Goal: Check status: Check status

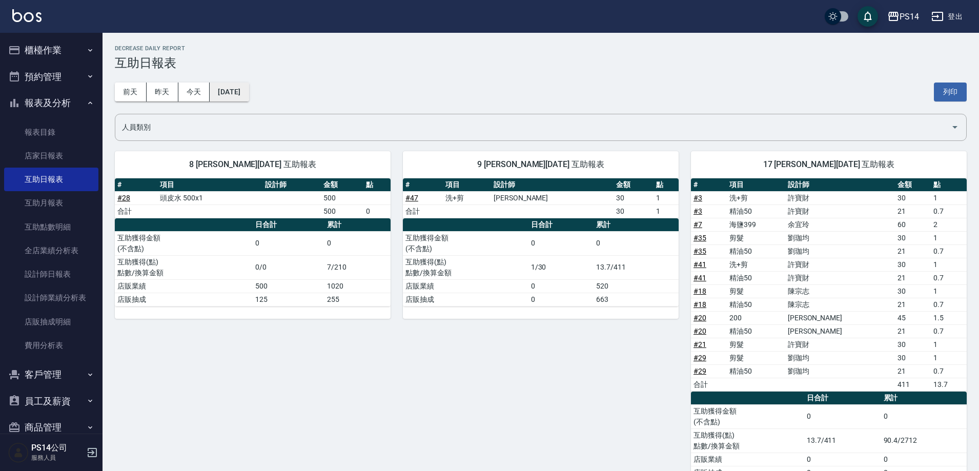
click at [210, 92] on button "[DATE]" at bounding box center [229, 92] width 39 height 19
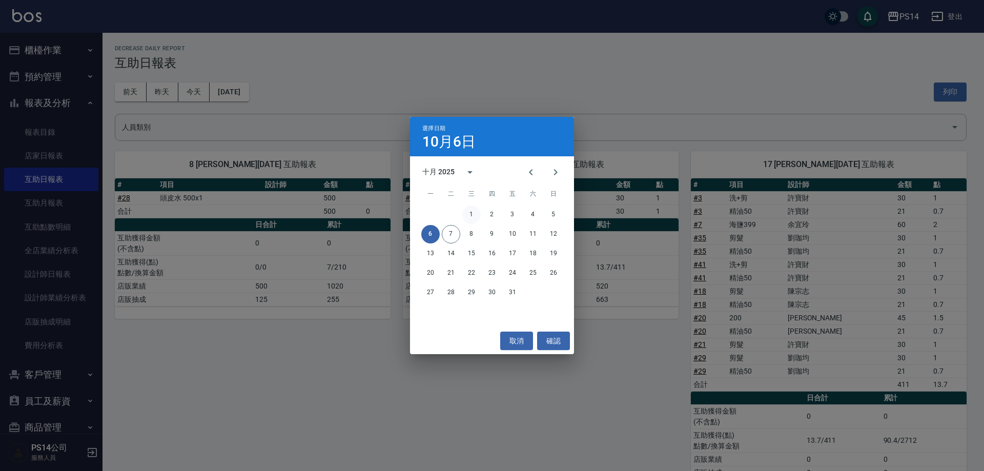
click at [467, 213] on button "1" at bounding box center [471, 214] width 18 height 18
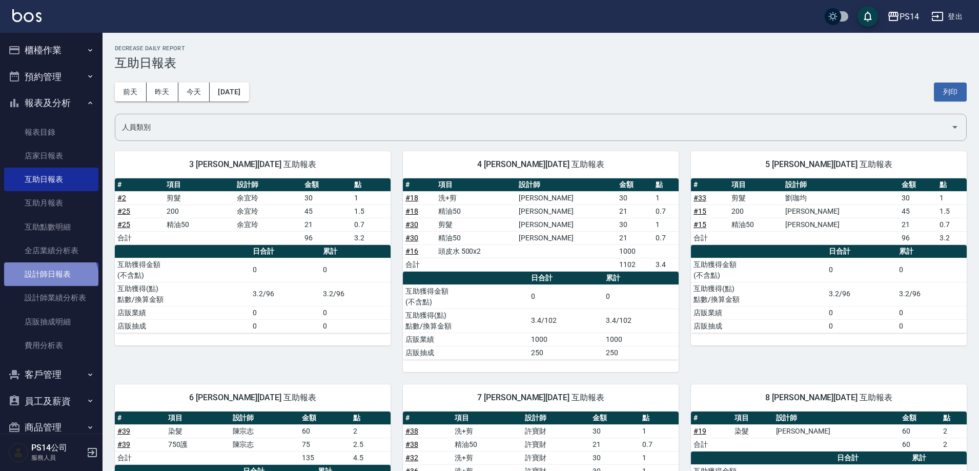
click at [50, 281] on link "設計師日報表" at bounding box center [51, 274] width 94 height 24
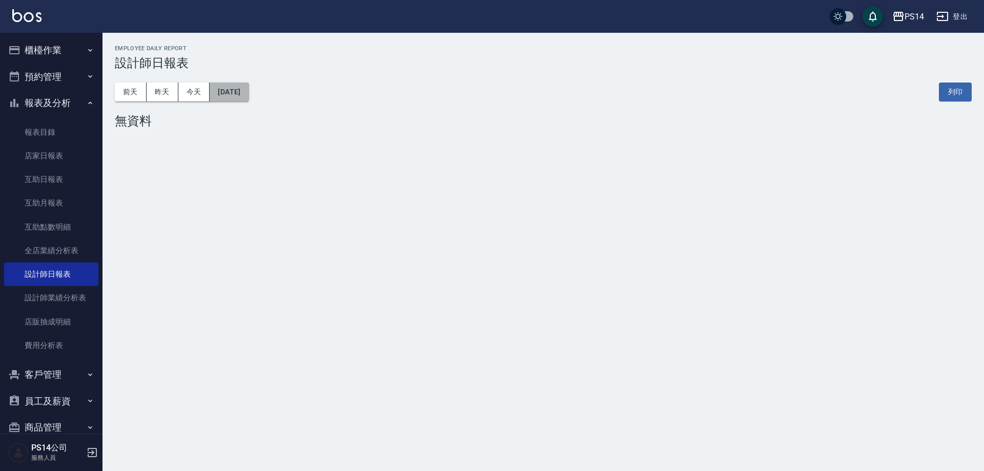
click at [249, 95] on button "[DATE]" at bounding box center [229, 92] width 39 height 19
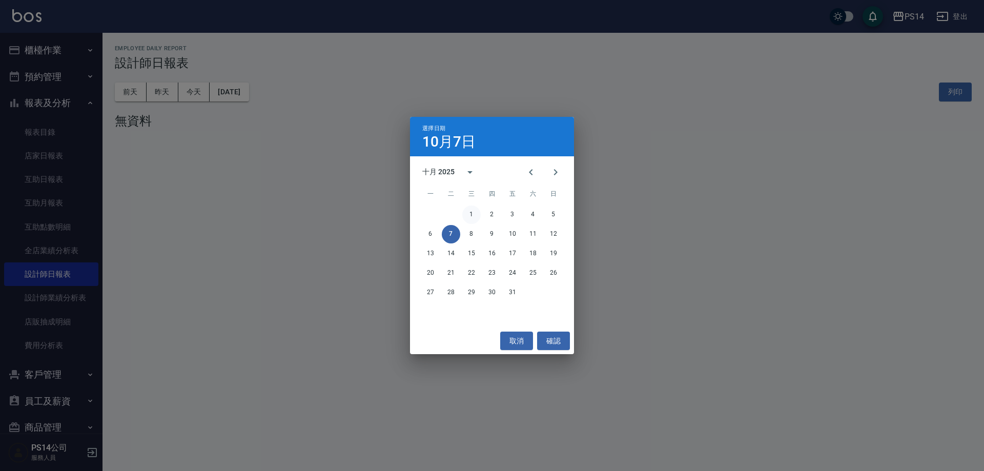
click at [473, 209] on button "1" at bounding box center [471, 214] width 18 height 18
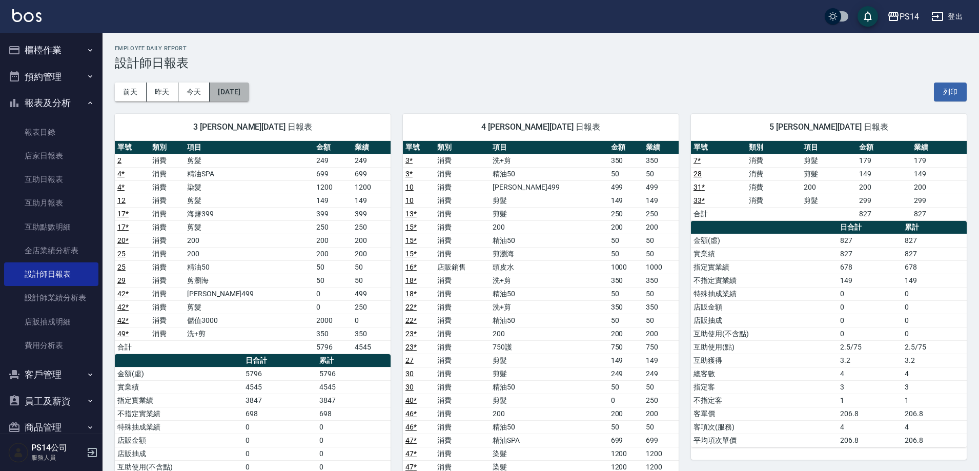
click at [249, 90] on button "[DATE]" at bounding box center [229, 92] width 39 height 19
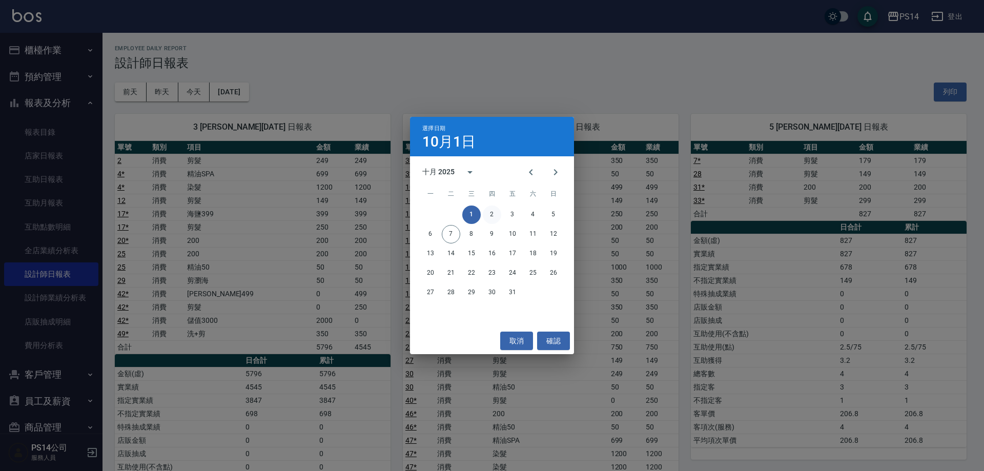
click at [492, 215] on button "2" at bounding box center [492, 214] width 18 height 18
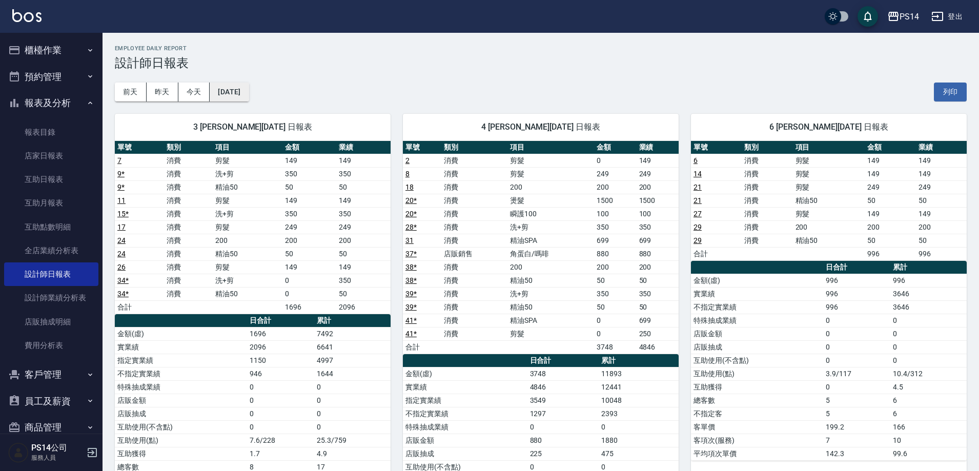
click at [217, 85] on button "[DATE]" at bounding box center [229, 92] width 39 height 19
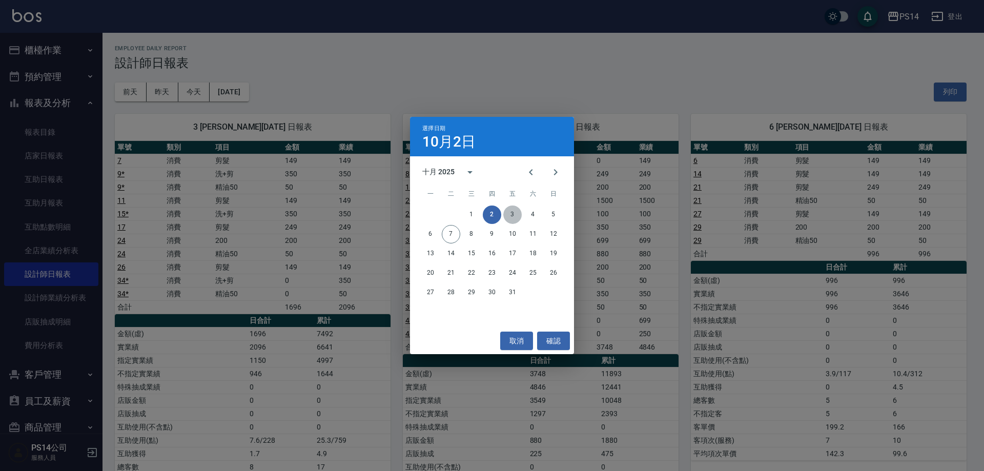
click at [517, 215] on button "3" at bounding box center [512, 214] width 18 height 18
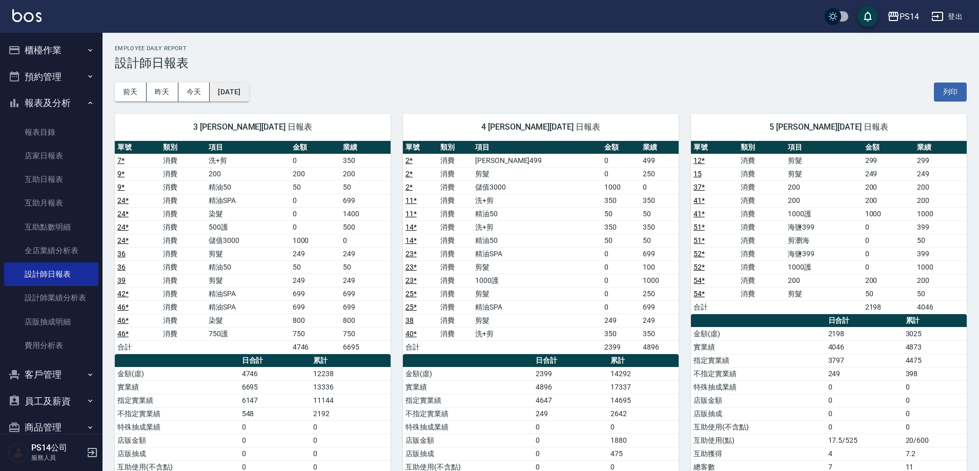
click at [249, 95] on button "[DATE]" at bounding box center [229, 92] width 39 height 19
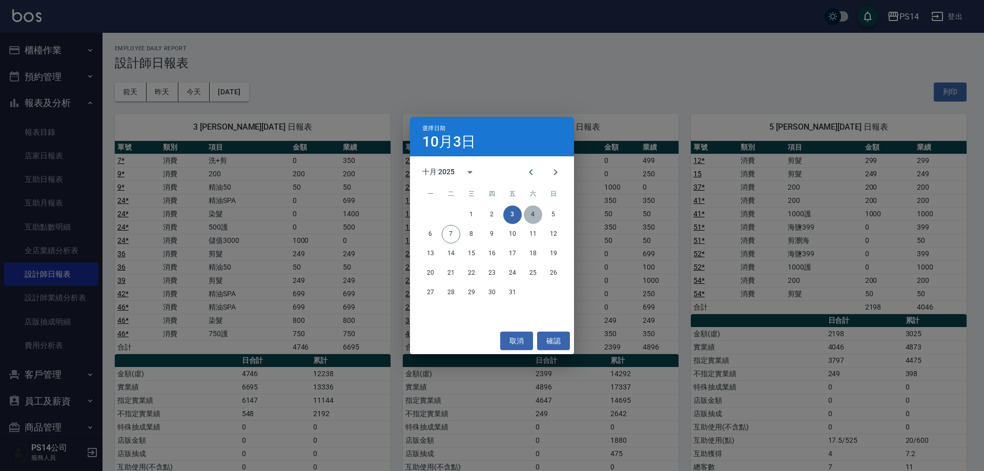
drag, startPoint x: 528, startPoint y: 212, endPoint x: 569, endPoint y: 233, distance: 45.8
click at [529, 212] on button "4" at bounding box center [533, 214] width 18 height 18
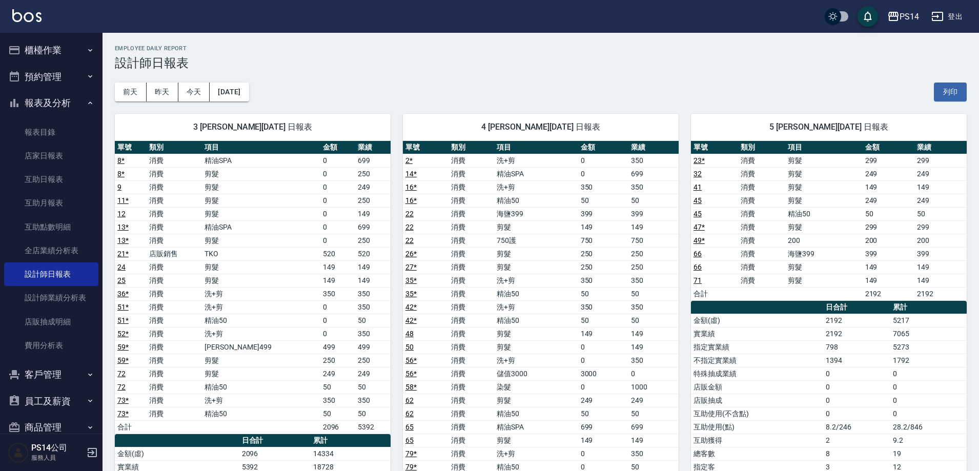
click at [269, 87] on div "[DATE] [DATE] [DATE] [DATE] 列印" at bounding box center [541, 92] width 852 height 44
drag, startPoint x: 267, startPoint y: 92, endPoint x: 265, endPoint y: 97, distance: 5.5
click at [266, 96] on div "[DATE] [DATE] [DATE] [DATE] 列印" at bounding box center [541, 92] width 852 height 44
click at [249, 97] on button "[DATE]" at bounding box center [229, 92] width 39 height 19
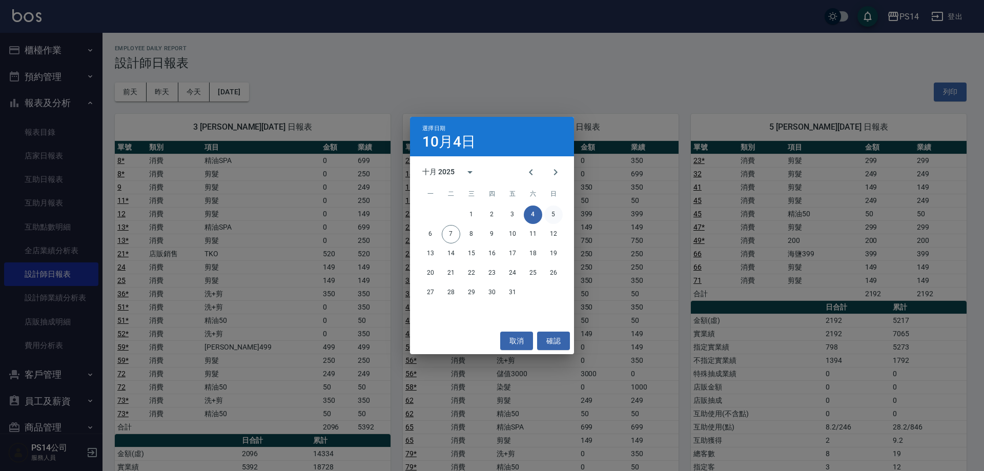
click at [550, 212] on button "5" at bounding box center [553, 214] width 18 height 18
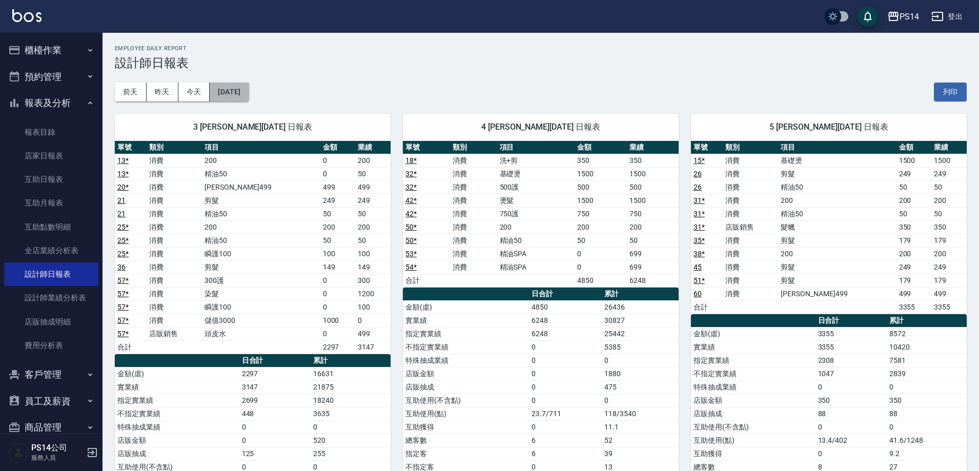
click at [239, 94] on button "[DATE]" at bounding box center [229, 92] width 39 height 19
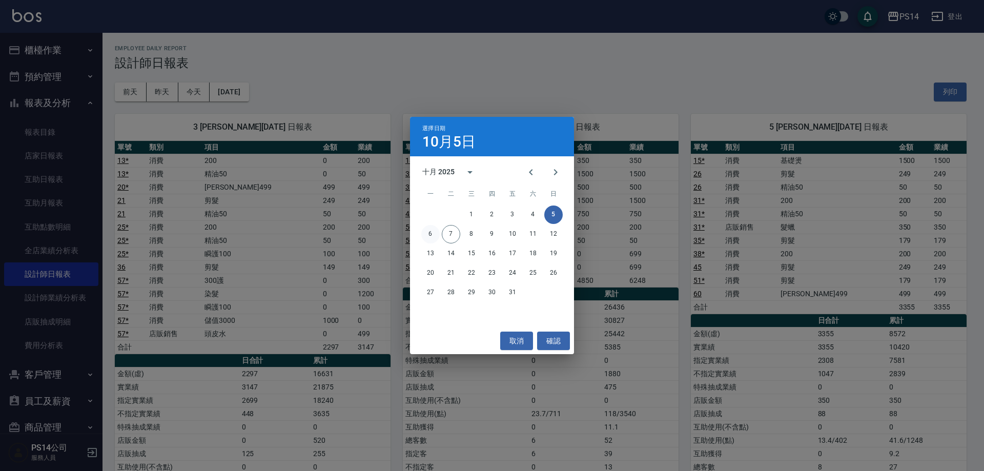
click at [430, 236] on button "6" at bounding box center [430, 234] width 18 height 18
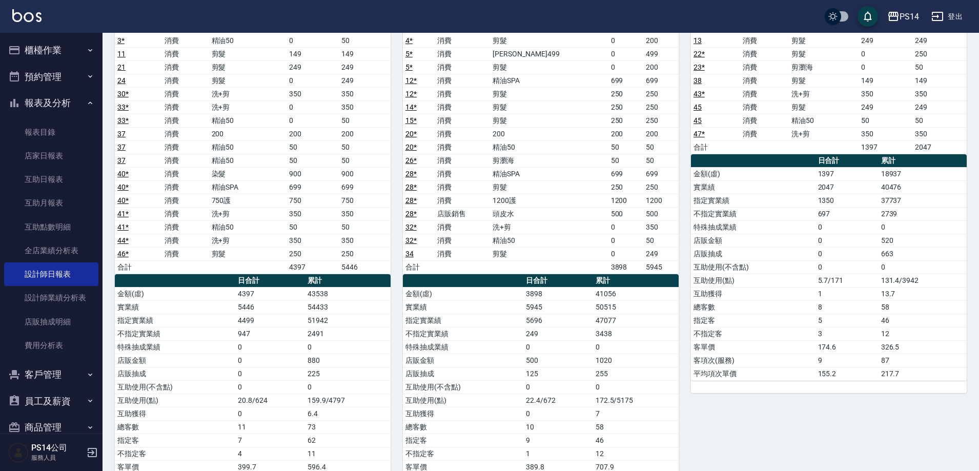
scroll to position [563, 0]
